Goal: Task Accomplishment & Management: Complete application form

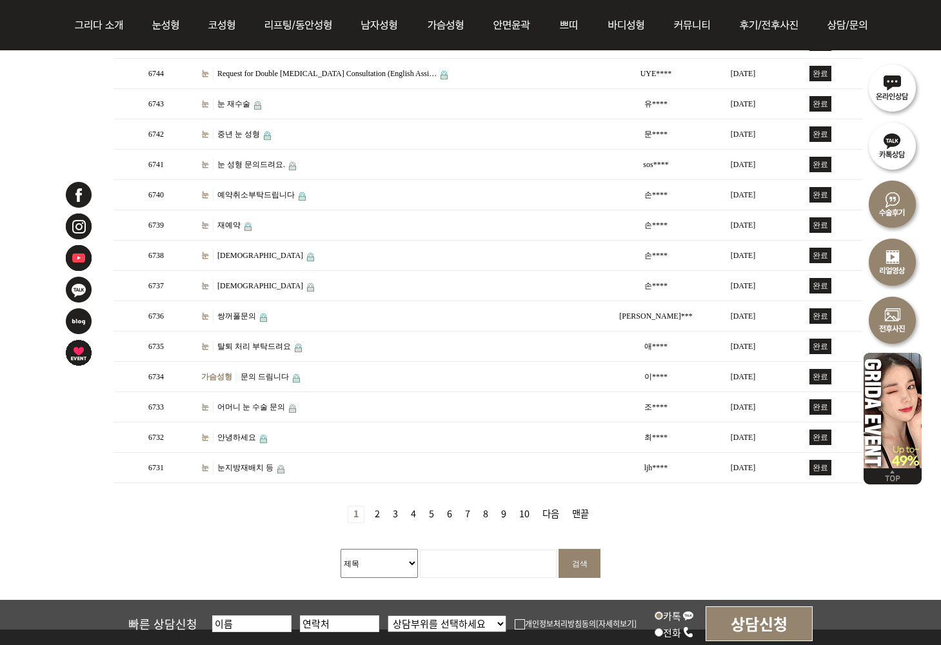
scroll to position [194, 0]
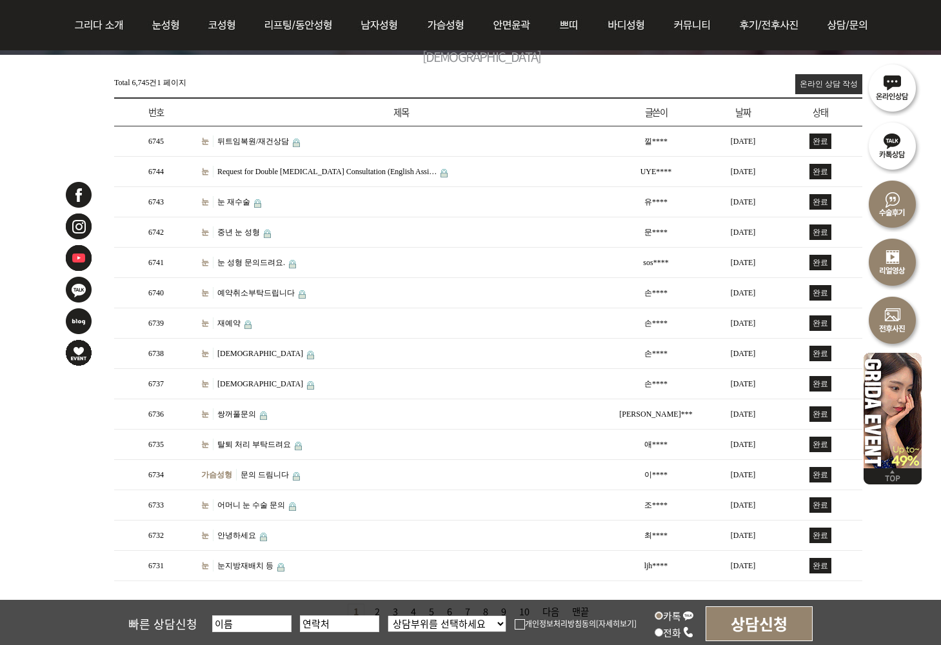
click at [828, 77] on link "온라인 상담 작성" at bounding box center [829, 84] width 67 height 20
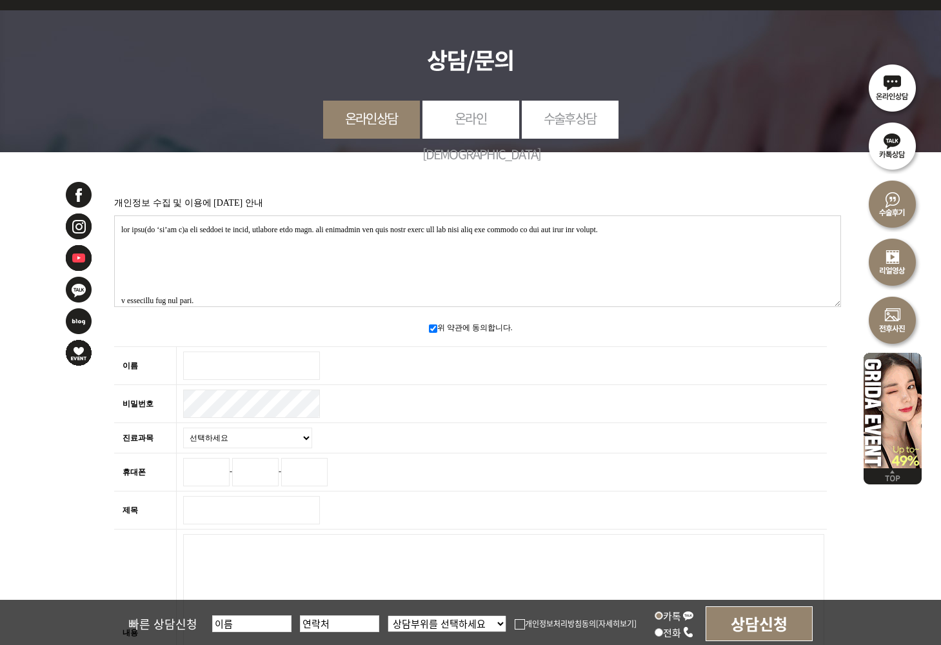
scroll to position [194, 0]
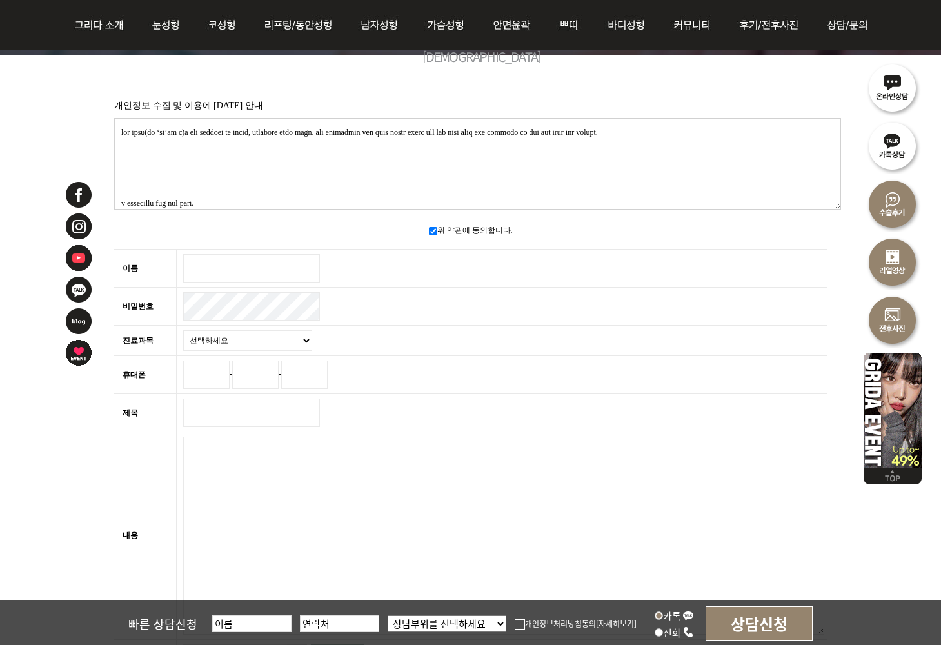
click at [220, 250] on td at bounding box center [502, 269] width 651 height 38
click at [227, 266] on input "이름 필수" at bounding box center [251, 268] width 137 height 28
type input "dddd"
drag, startPoint x: 232, startPoint y: 336, endPoint x: 230, endPoint y: 347, distance: 10.4
click at [231, 338] on select "선택하세요 눈 코 동안/리프팅 가슴성형 안면윤곽 피부/쁘띠 바디성형" at bounding box center [247, 340] width 129 height 21
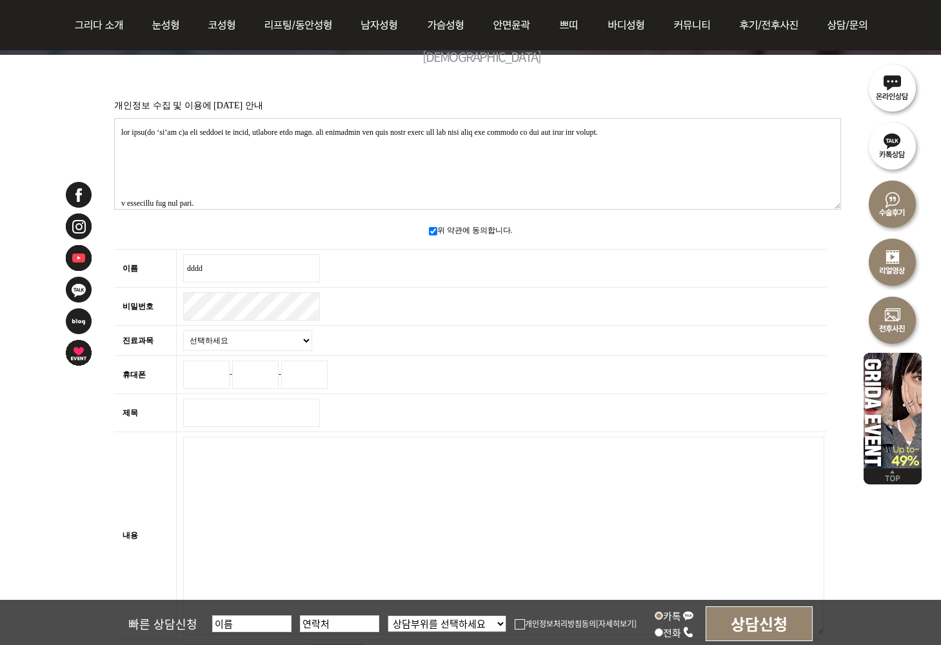
select select "31"
click at [183, 330] on select "선택하세요 눈 코 동안/리프팅 가슴성형 안면윤곽 피부/쁘띠 바디성형" at bounding box center [247, 340] width 129 height 21
click at [226, 365] on input "휴대폰" at bounding box center [206, 375] width 46 height 28
type input "010"
type input "6548"
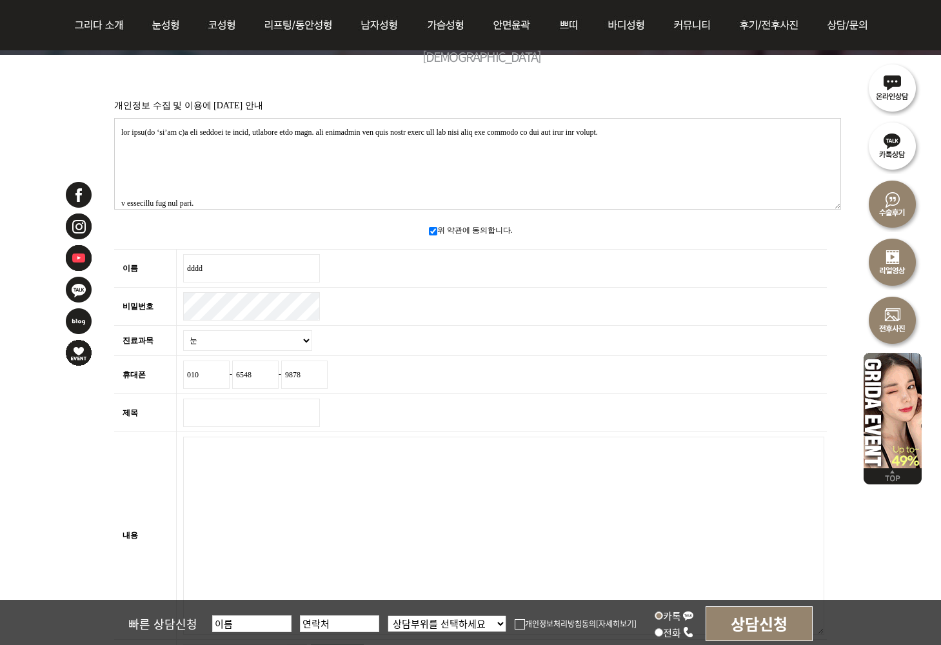
type input "9878"
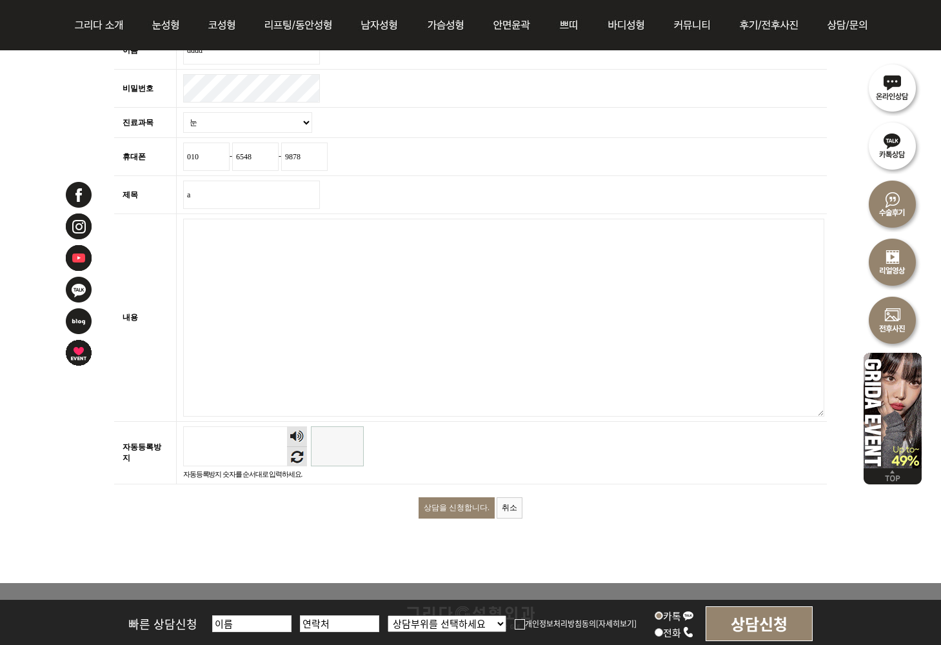
scroll to position [452, 0]
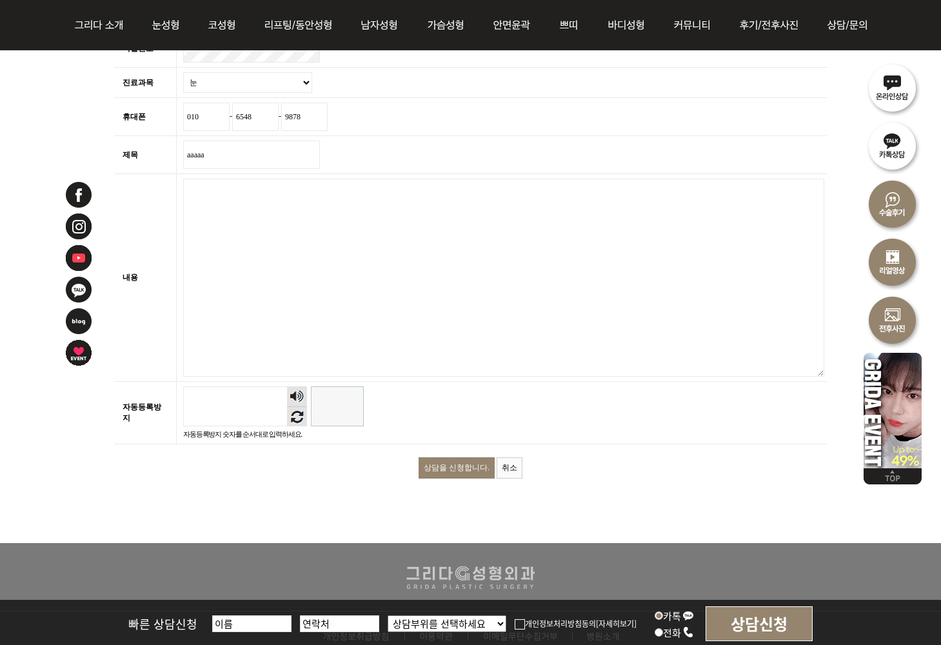
type input "aaaaa"
click at [342, 277] on textarea "내용 필수" at bounding box center [503, 278] width 641 height 198
drag, startPoint x: 343, startPoint y: 277, endPoint x: 368, endPoint y: 252, distance: 36.0
click at [347, 276] on textarea "내용 필수" at bounding box center [503, 278] width 641 height 198
paste textarea "<a href="https://www.zzcz77.com/">출장샵</a> <a href="https://www.zzcz77.com/">조조출…"
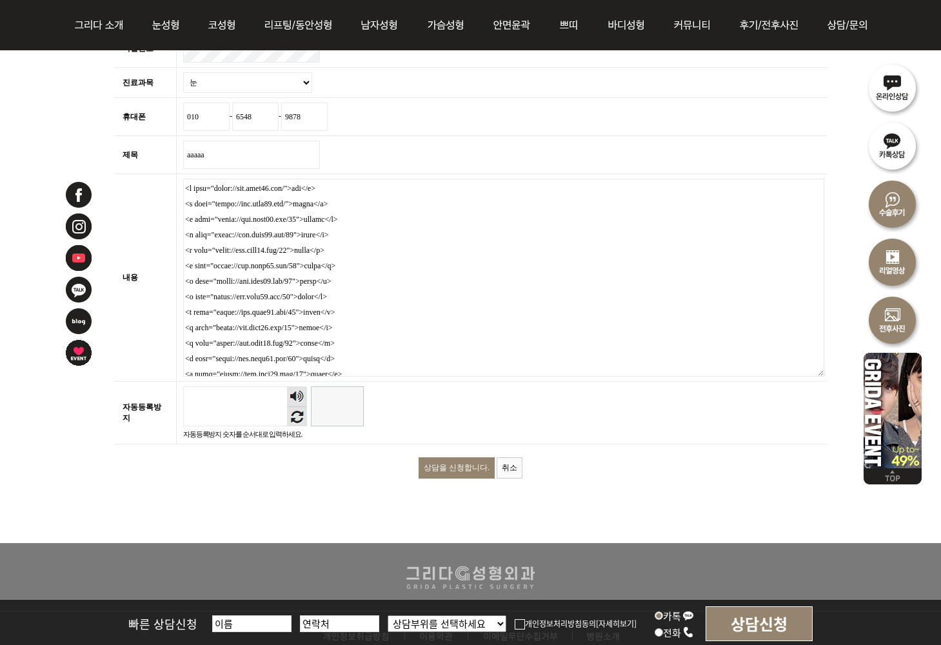
scroll to position [8784, 0]
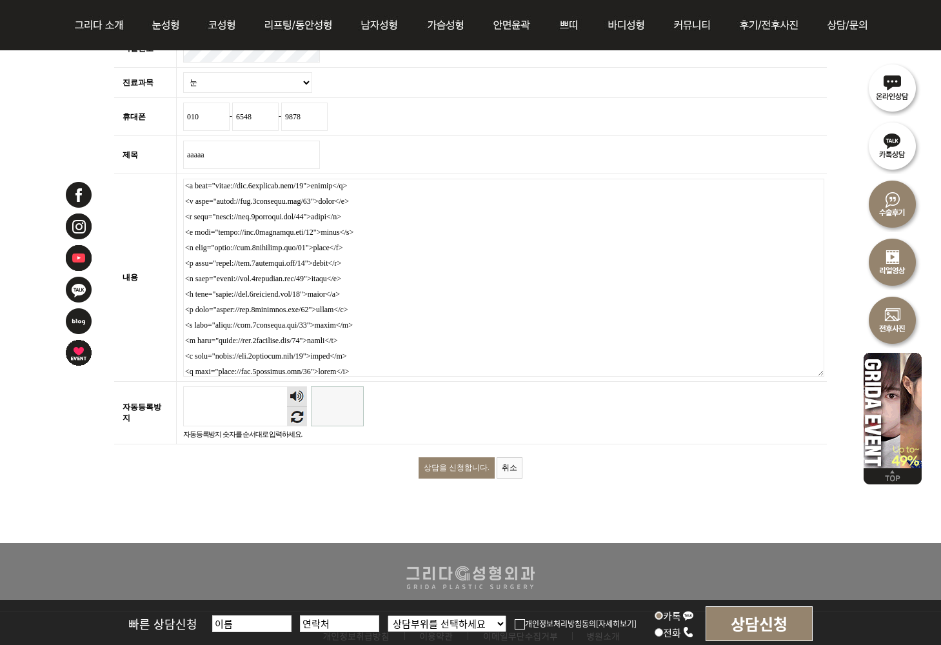
type textarea "<a href="https://www.zzcz77.com/">출장샵</a> <a href="https://www.zzcz77.com/">조조출…"
click at [352, 403] on input "자동등록방지" at bounding box center [337, 407] width 53 height 40
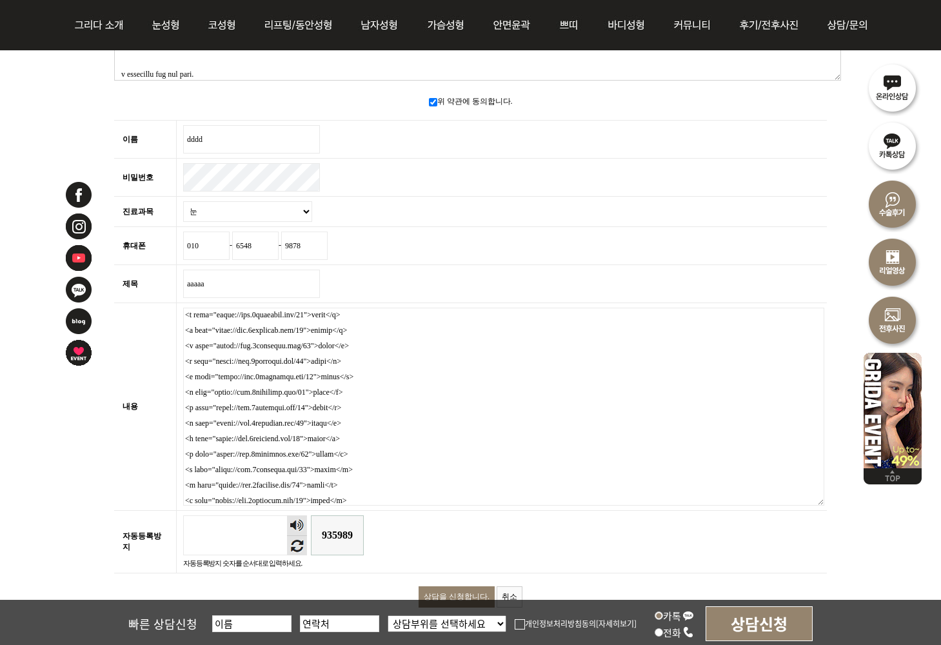
scroll to position [8789, 0]
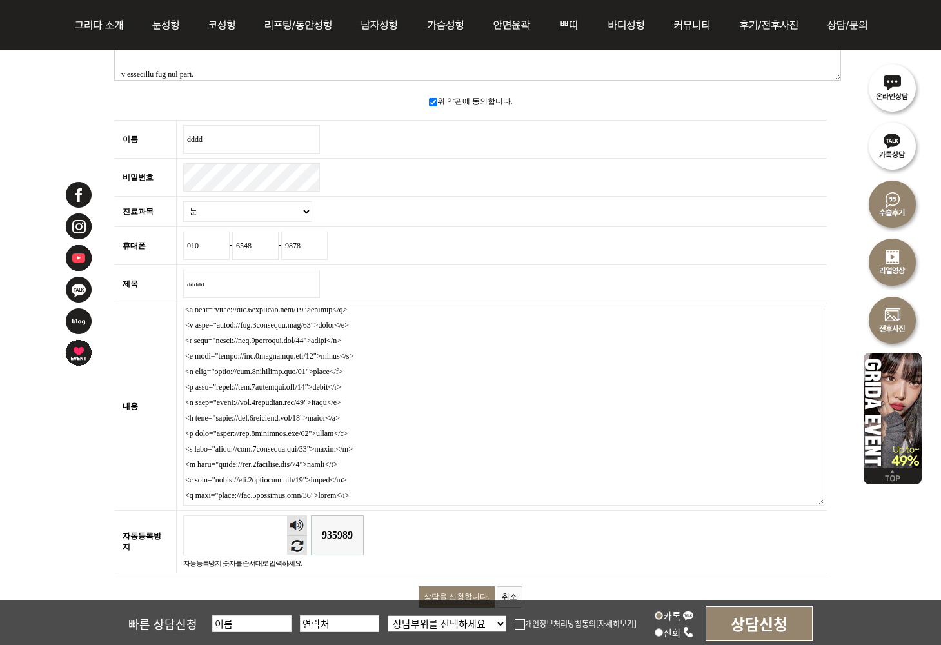
type input "935989"
click at [450, 587] on input "상담을 신청합니다." at bounding box center [457, 597] width 76 height 21
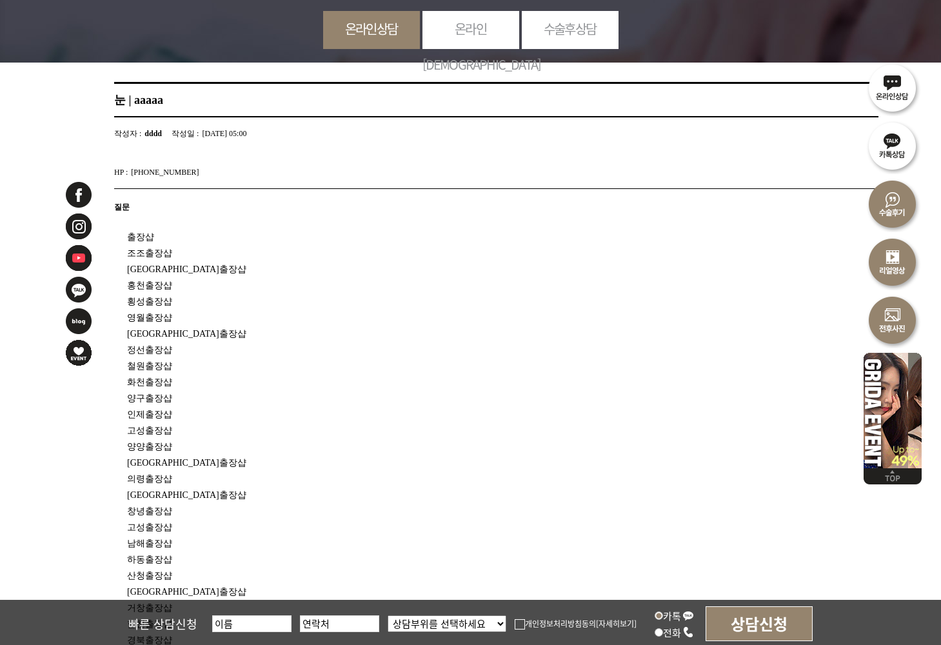
scroll to position [258, 0]
